Goal: Navigation & Orientation: Go to known website

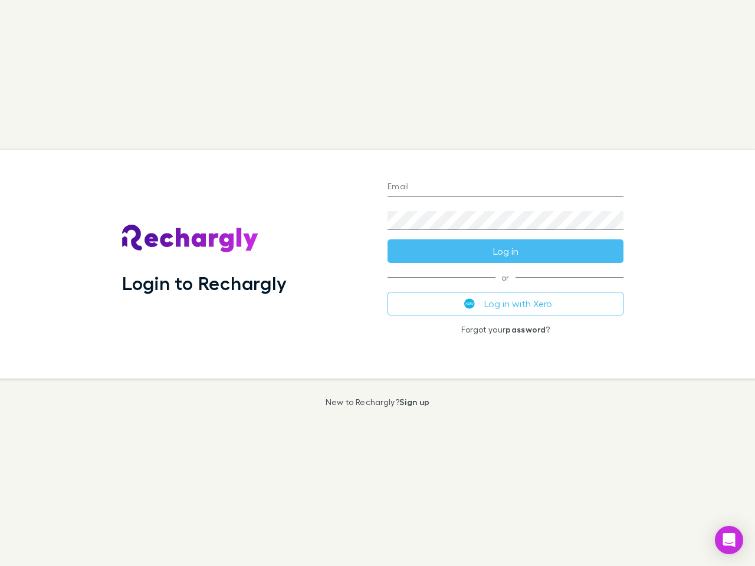
click at [377, 283] on div "Login to Rechargly" at bounding box center [245, 264] width 265 height 229
click at [505, 188] on input "Email" at bounding box center [506, 187] width 236 height 19
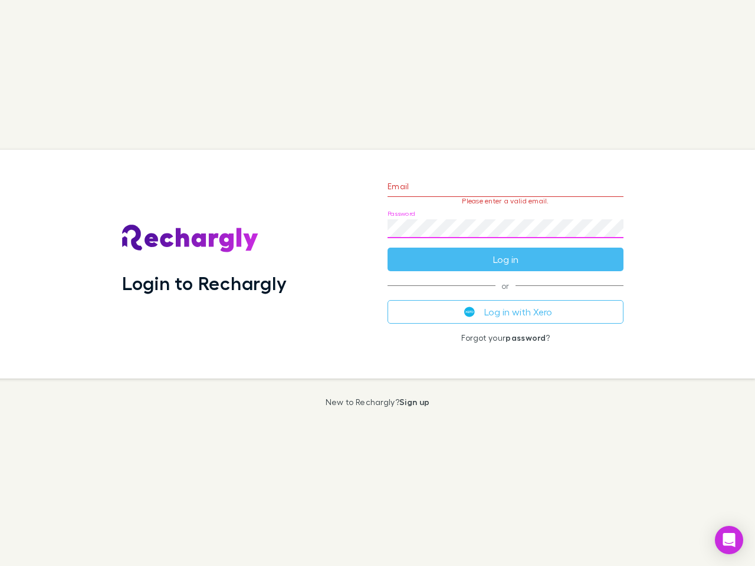
click at [505, 251] on form "Email Please enter a valid email. Password Log in" at bounding box center [506, 220] width 236 height 103
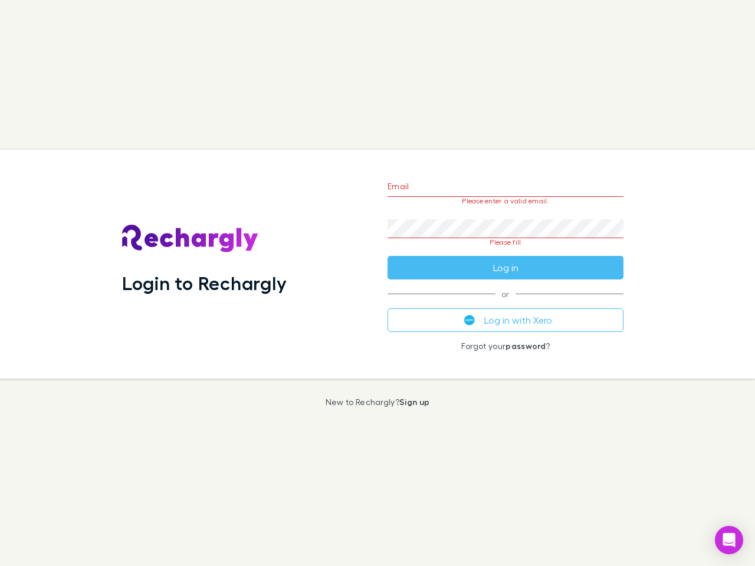
click at [505, 304] on div "Email Please enter a valid email. Password Please fill Log in or Log in with Xe…" at bounding box center [505, 264] width 255 height 229
click at [729, 540] on icon "Open Intercom Messenger" at bounding box center [729, 540] width 12 height 14
